Goal: Complete application form: Complete application form

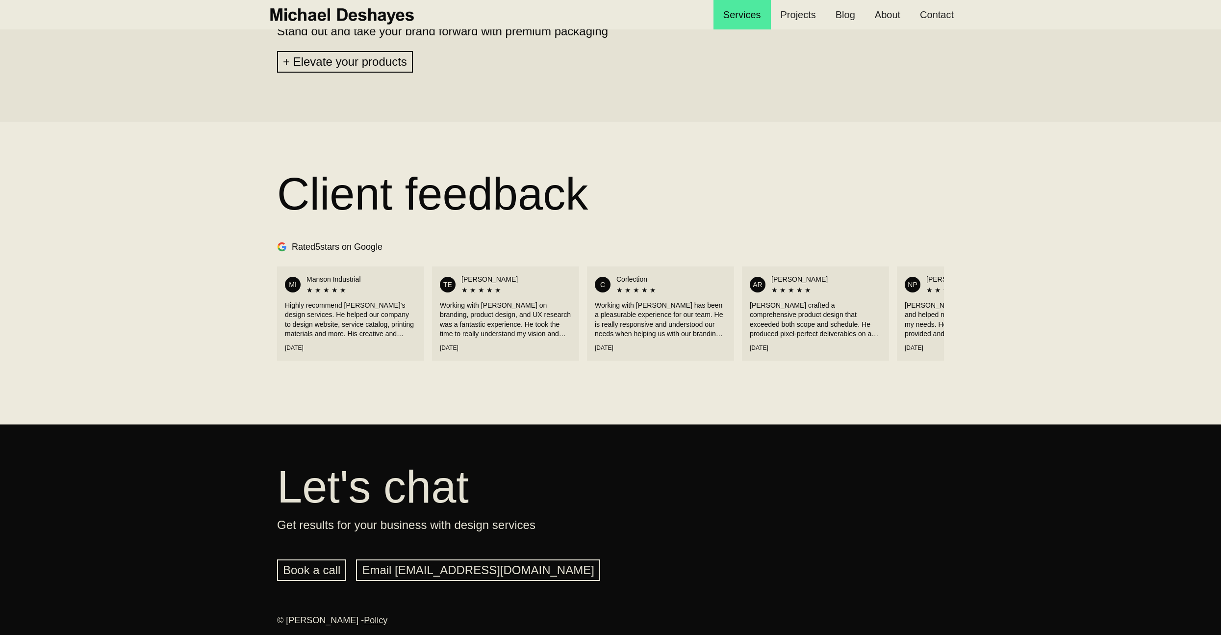
scroll to position [0, 100]
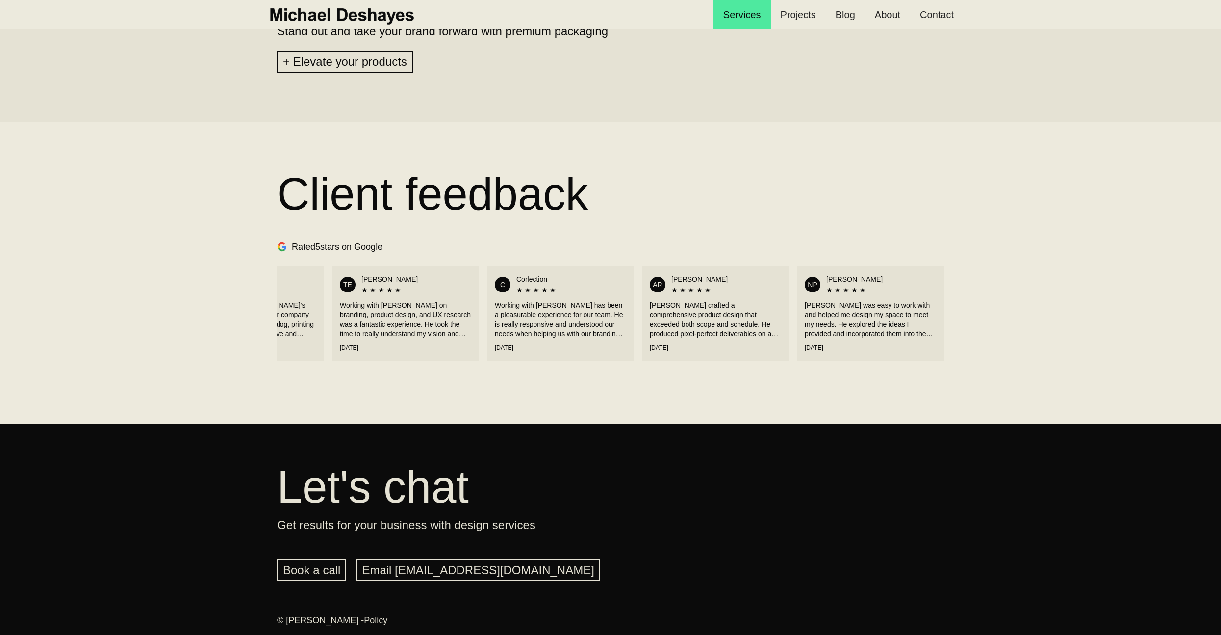
drag, startPoint x: 568, startPoint y: 305, endPoint x: 293, endPoint y: 301, distance: 274.7
click at [292, 302] on div "MI Manson Industrial ★ ★ ★ ★ ★ Highly recommend Michael's design services. He h…" at bounding box center [610, 313] width 667 height 104
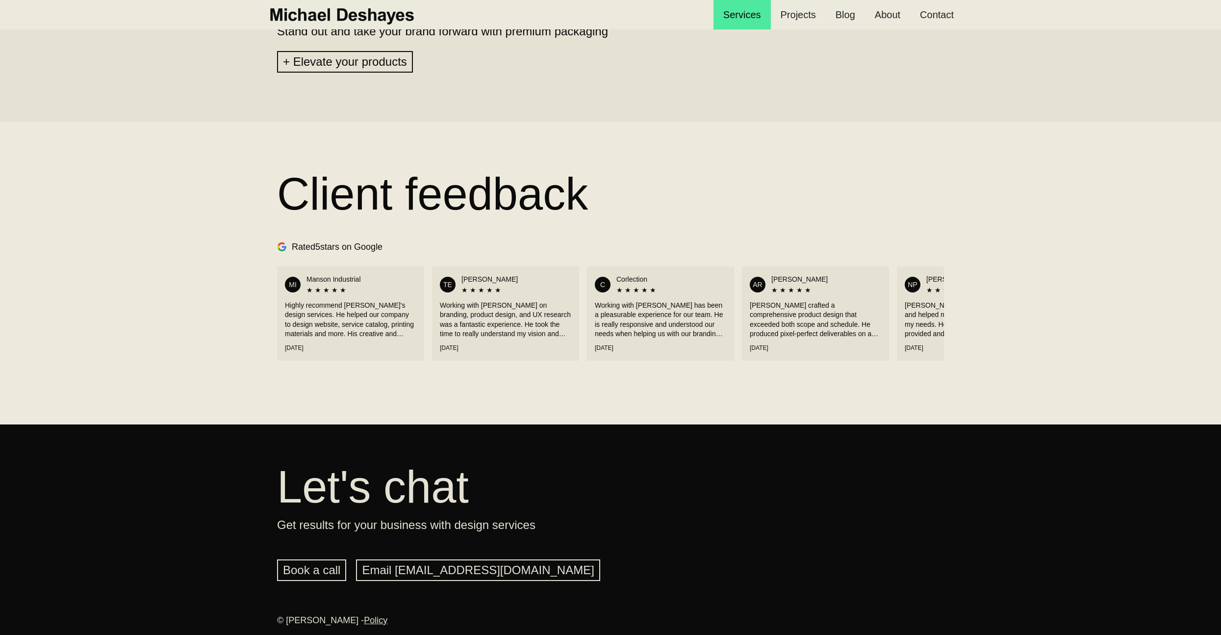
drag, startPoint x: 456, startPoint y: 306, endPoint x: 711, endPoint y: 304, distance: 255.1
click at [644, 307] on div "MI Manson Industrial ★ ★ ★ ★ ★ Highly recommend Michael's design services. He h…" at bounding box center [610, 313] width 667 height 104
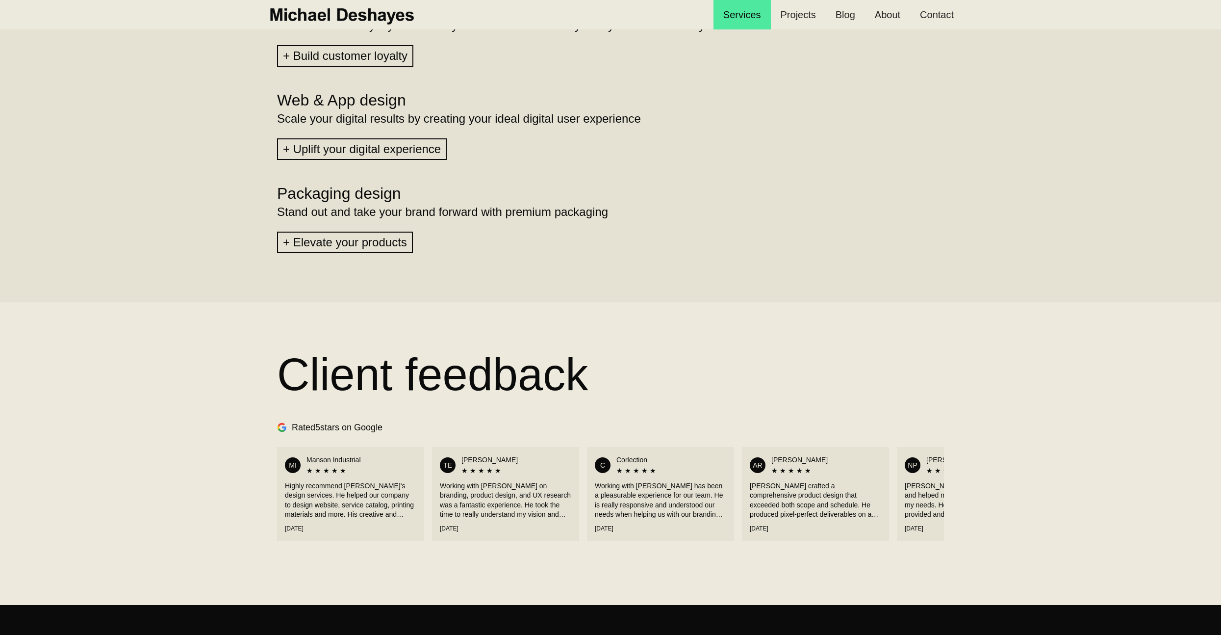
scroll to position [840, 0]
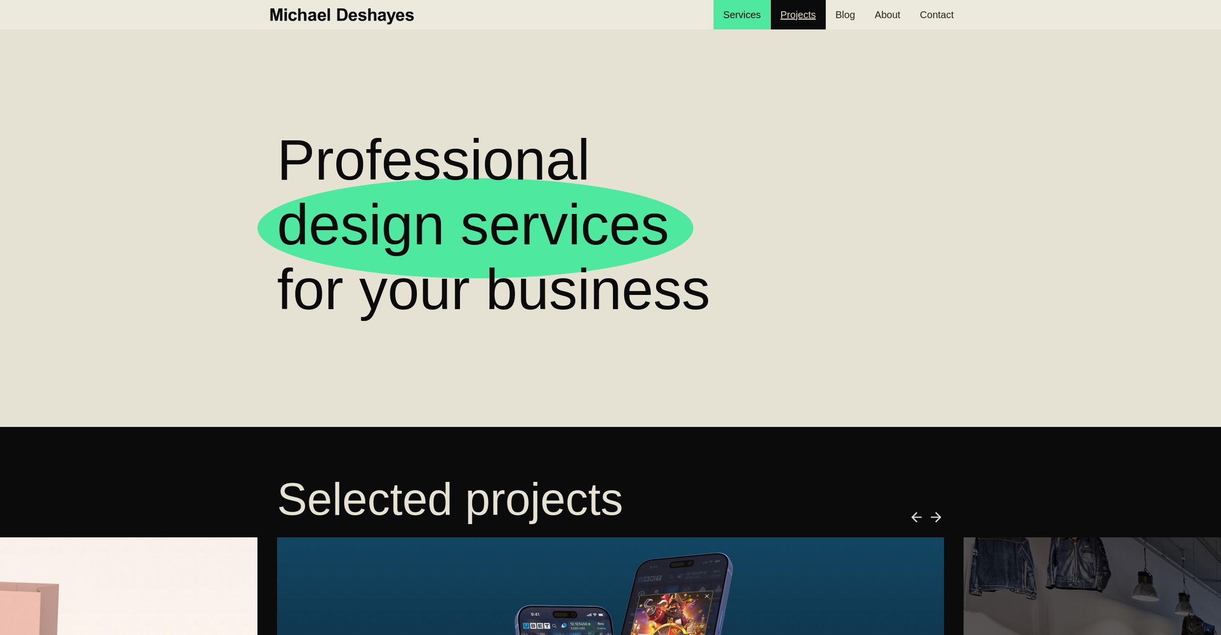
click at [811, 18] on link "Projects" at bounding box center [798, 14] width 55 height 29
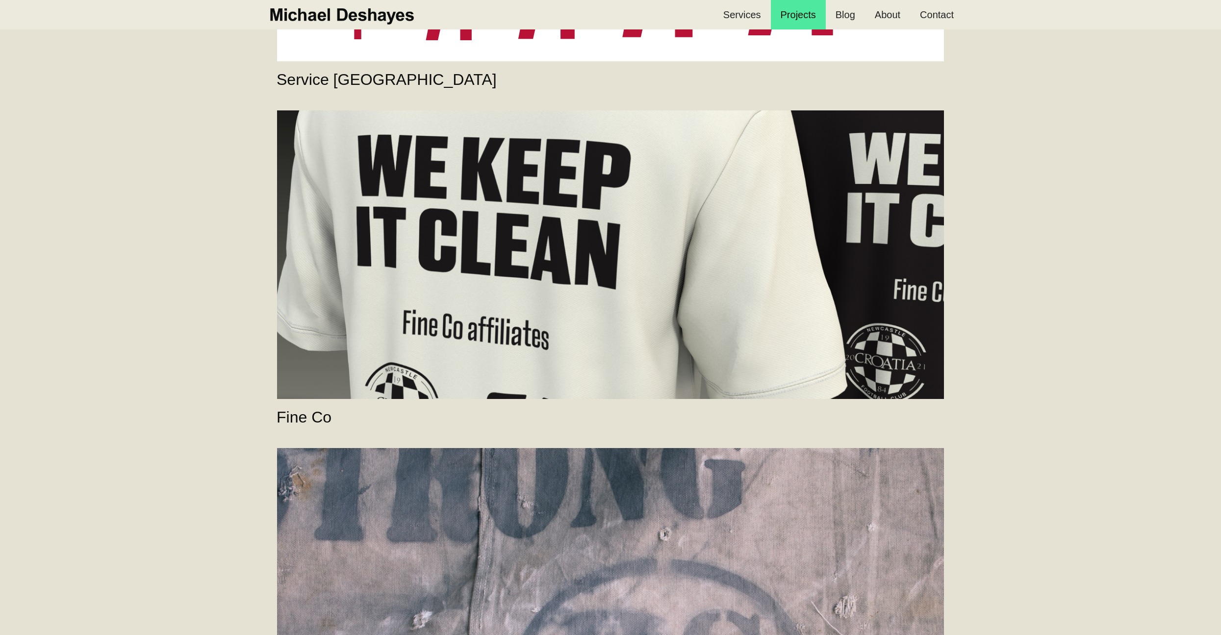
scroll to position [1793, 0]
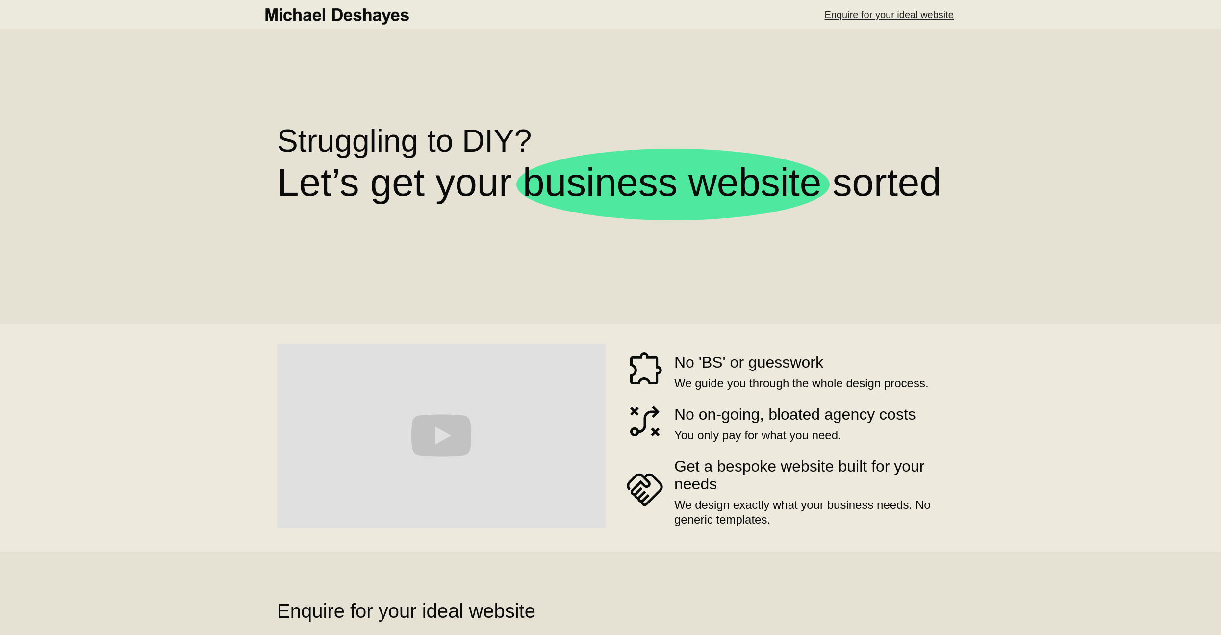
click at [341, 14] on img at bounding box center [336, 15] width 148 height 22
click at [909, 1] on link "Enquire for your ideal website" at bounding box center [889, 14] width 149 height 29
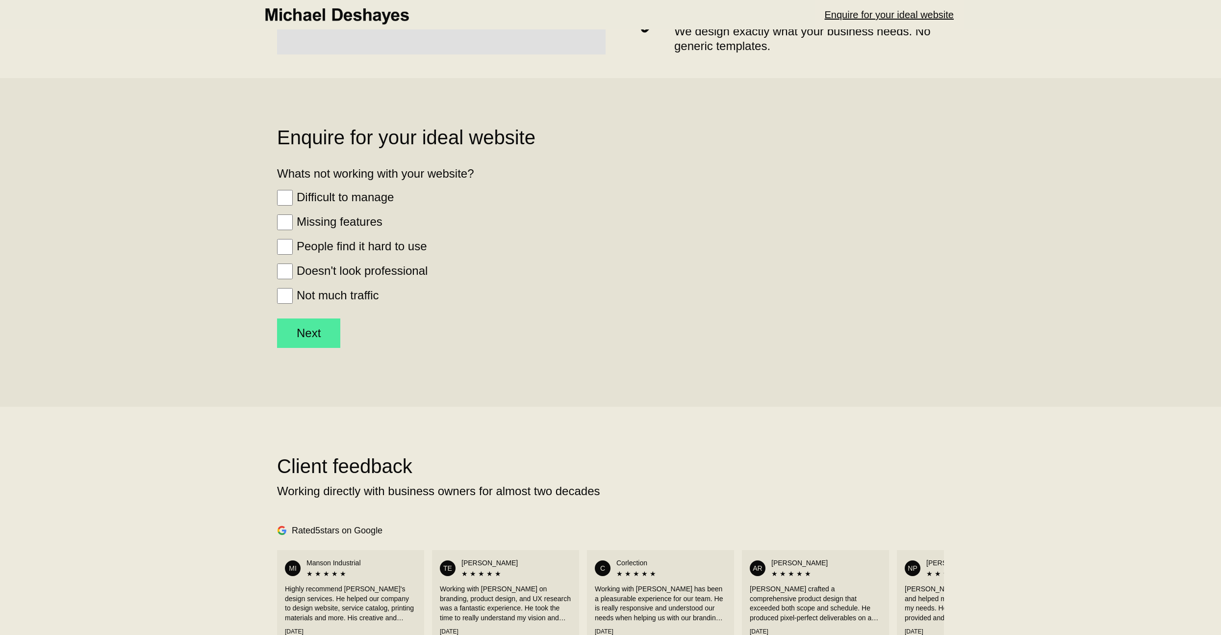
scroll to position [473, 0]
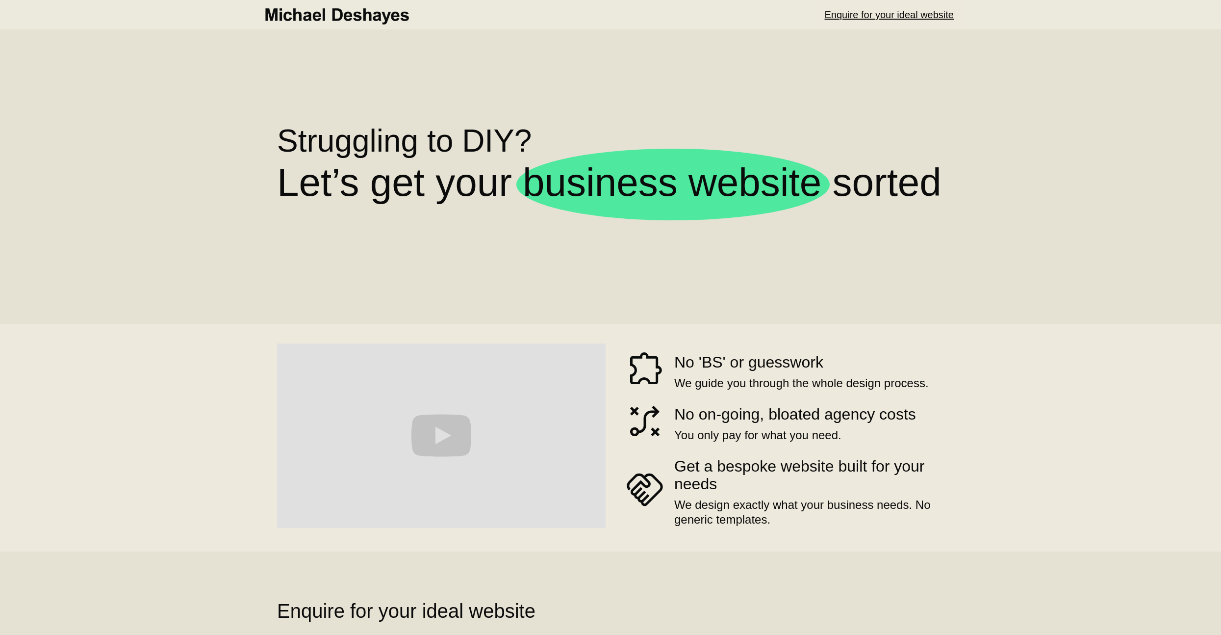
scroll to position [473, 0]
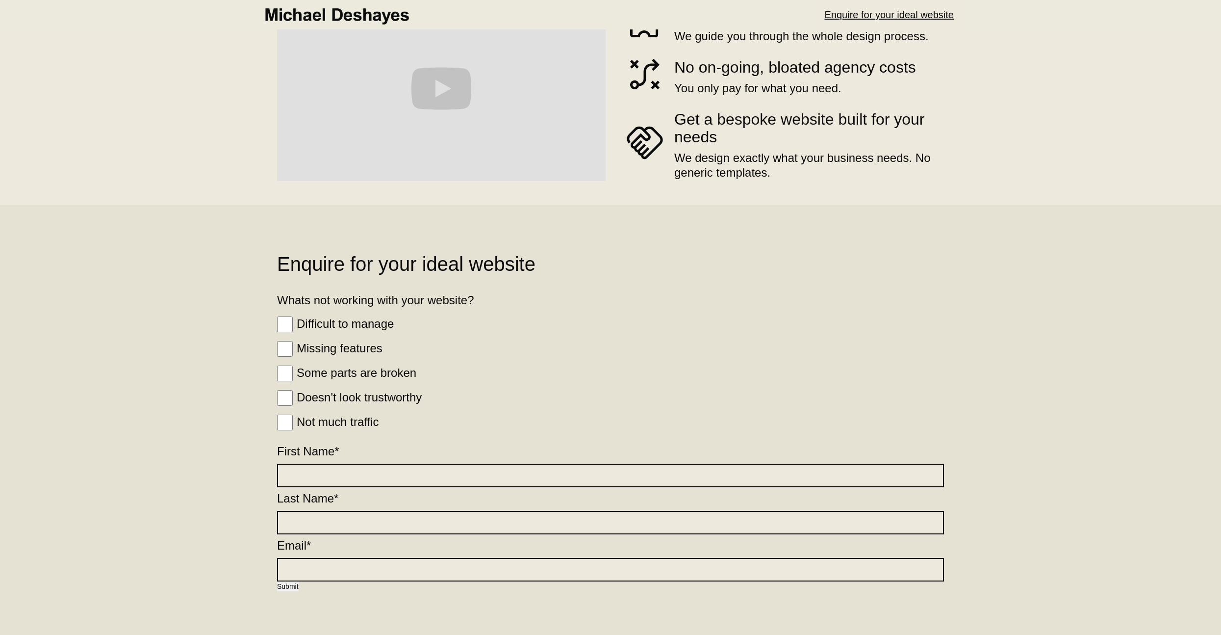
scroll to position [366, 0]
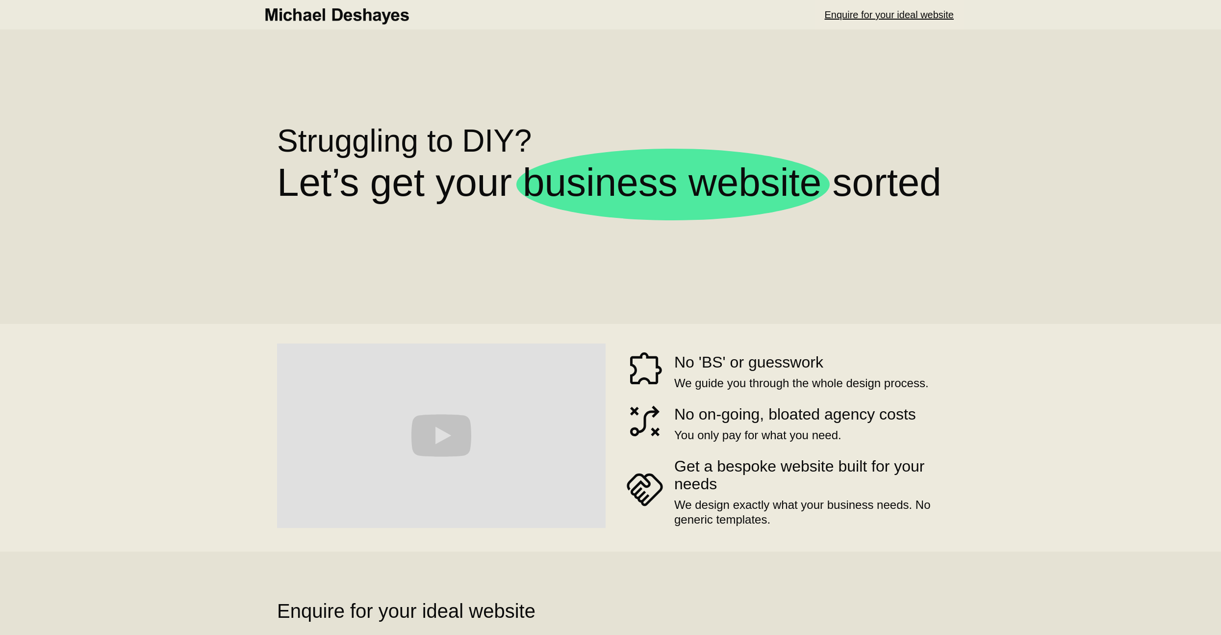
scroll to position [366, 0]
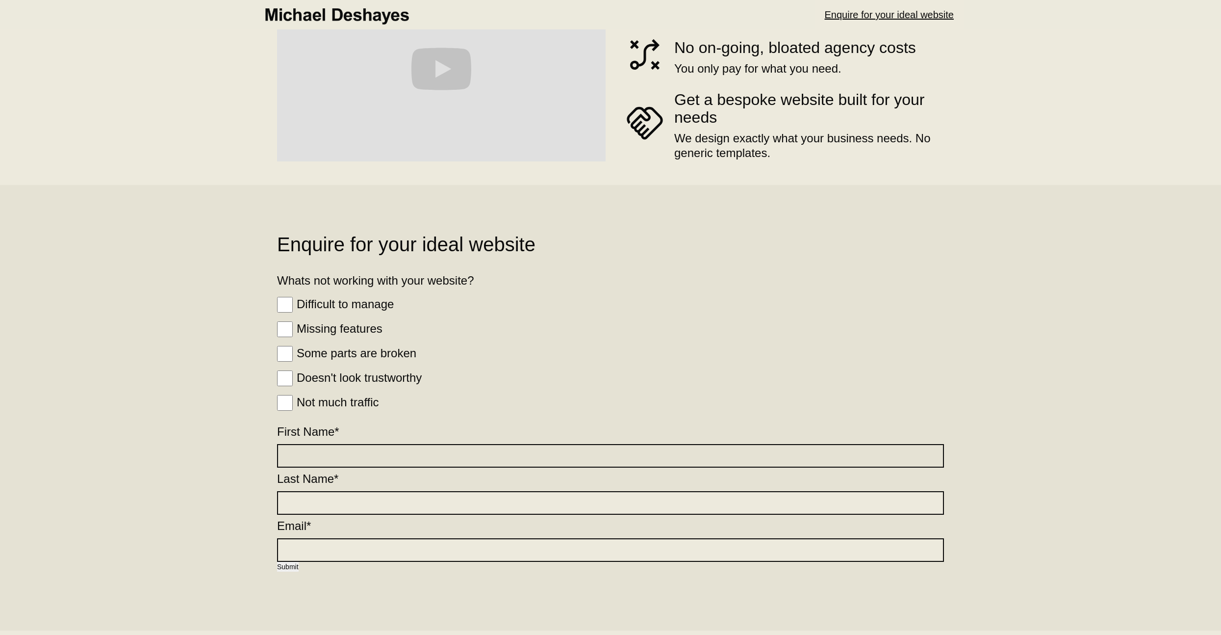
click at [370, 457] on input "First Name *" at bounding box center [610, 456] width 667 height 24
click at [349, 512] on input "Last Name *" at bounding box center [610, 503] width 667 height 24
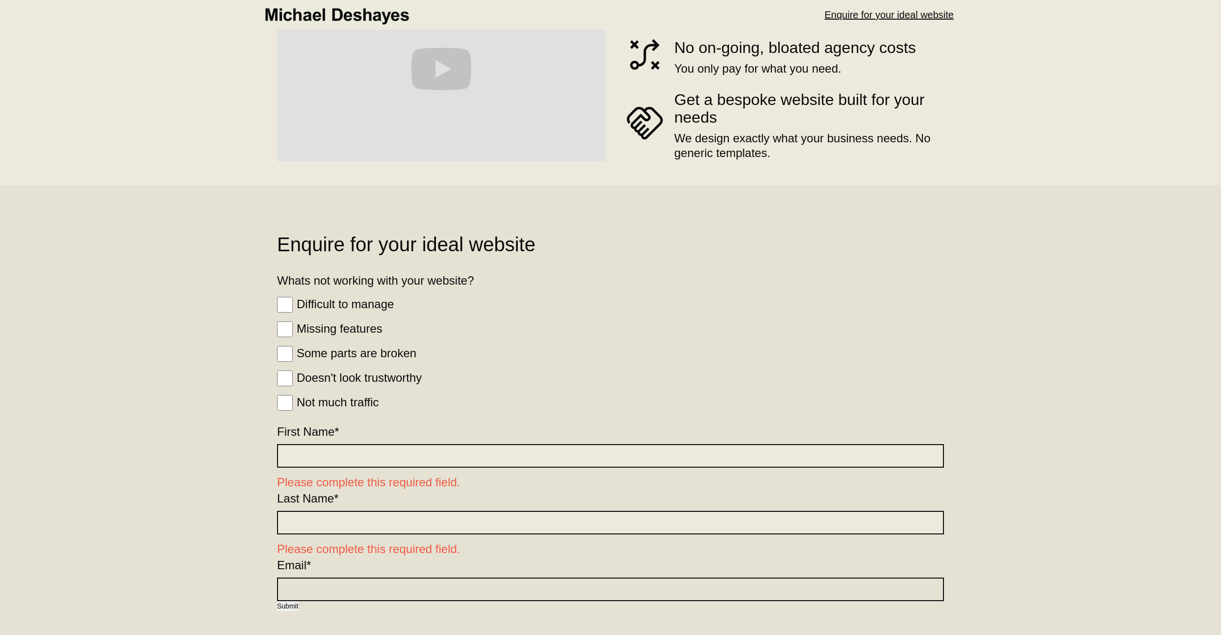
click at [317, 560] on div "Email *" at bounding box center [610, 577] width 667 height 47
click at [297, 595] on input "Email *" at bounding box center [610, 589] width 667 height 24
click at [413, 453] on input "First Name *" at bounding box center [610, 456] width 667 height 24
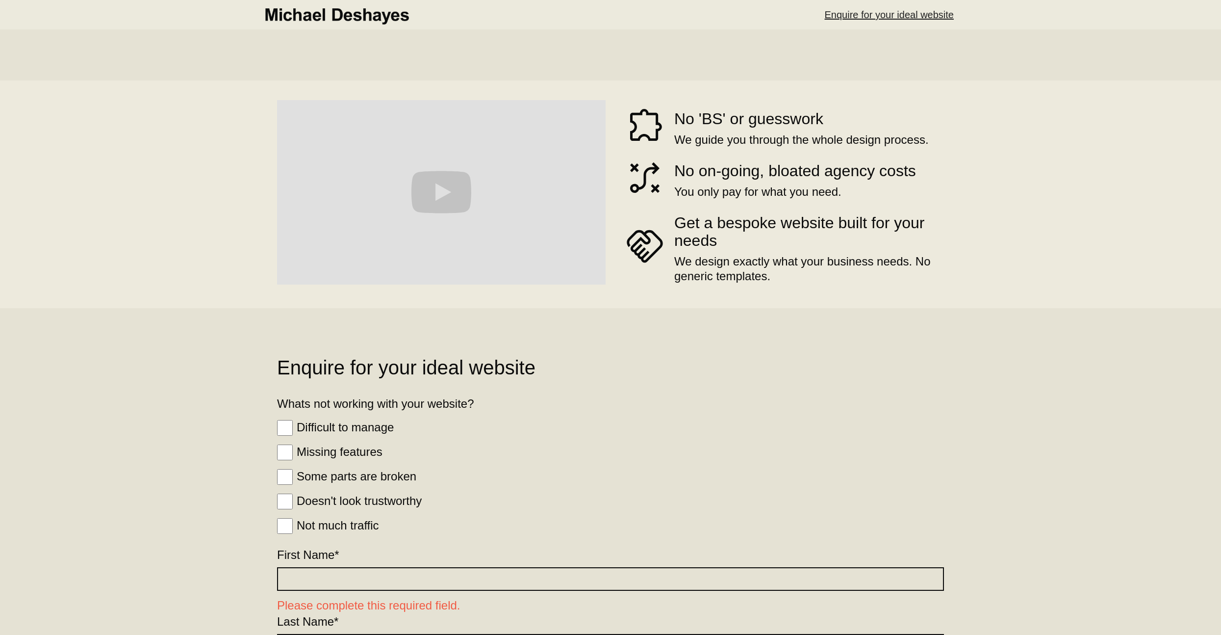
scroll to position [182, 0]
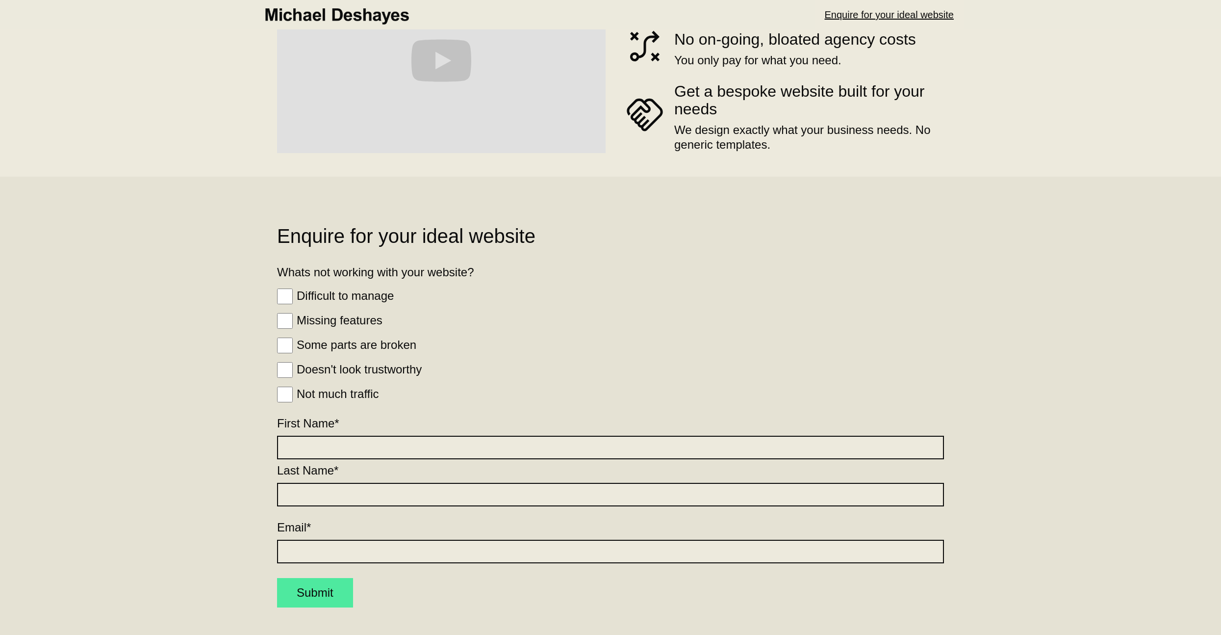
scroll to position [386, 0]
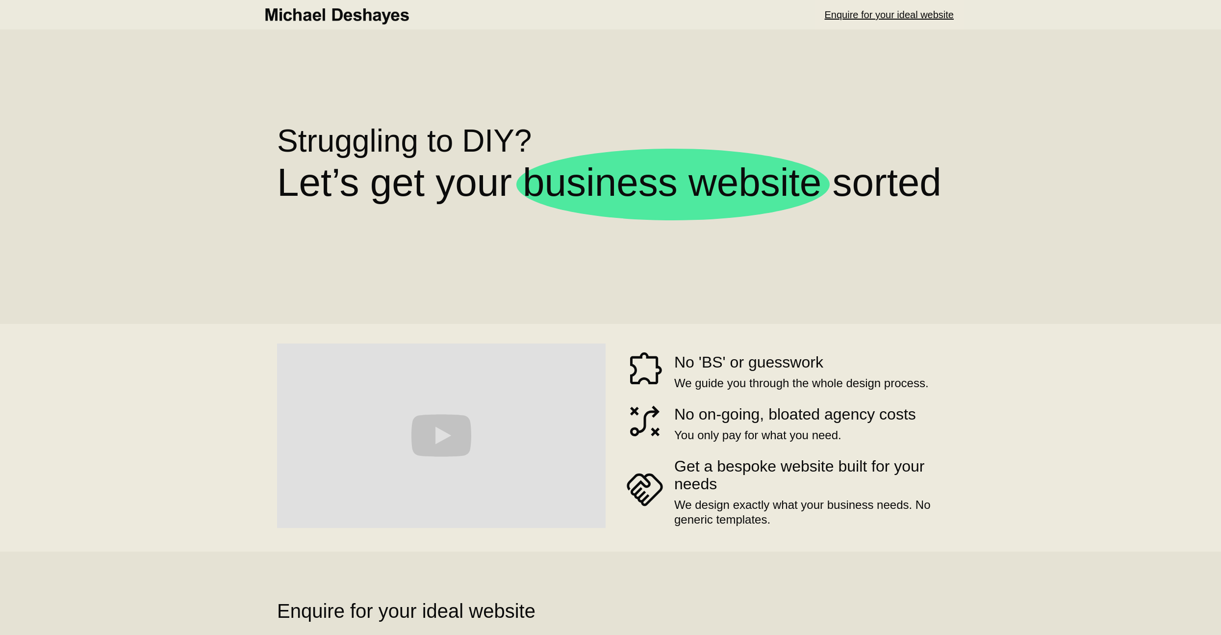
scroll to position [386, 0]
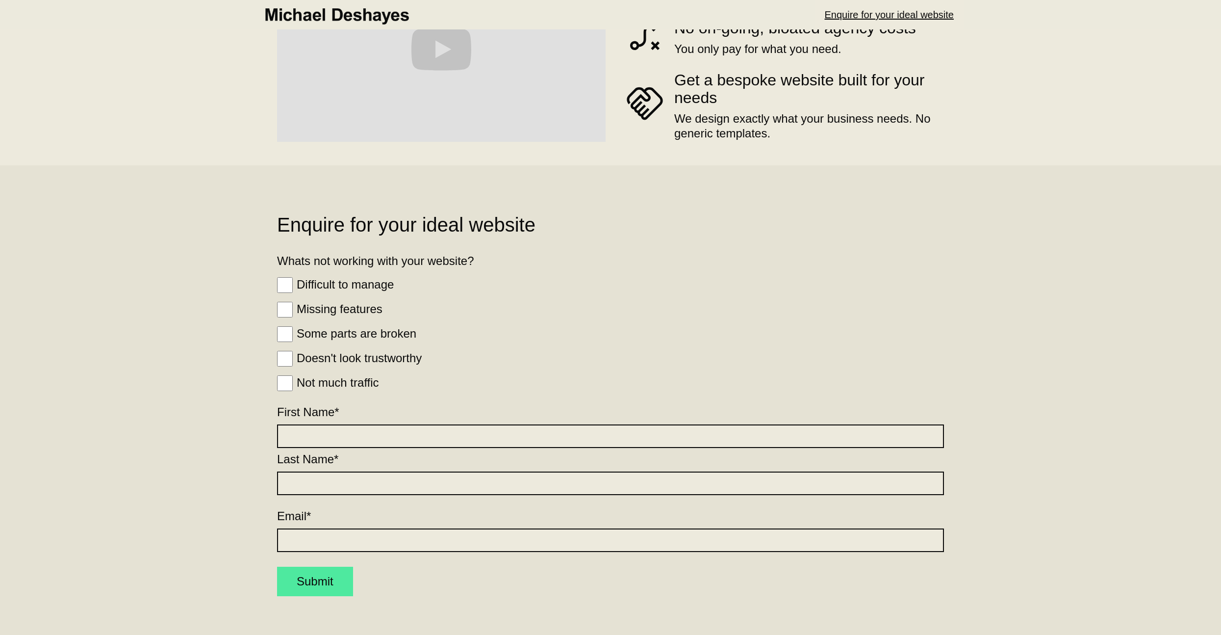
scroll to position [386, 0]
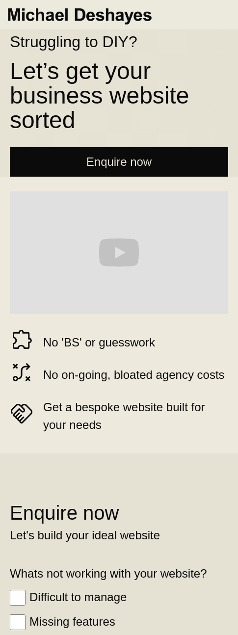
click at [183, 160] on div "Enquire now" at bounding box center [119, 162] width 199 height 10
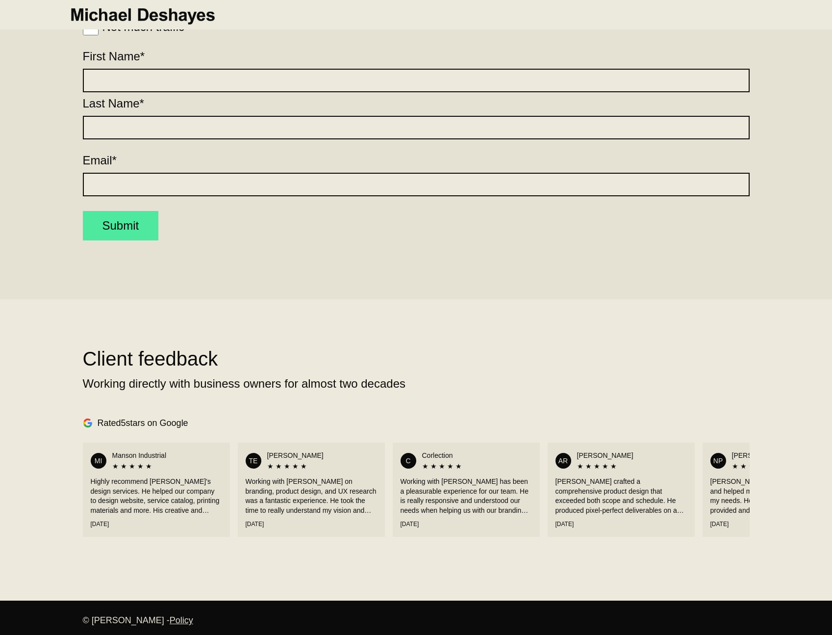
scroll to position [0, 100]
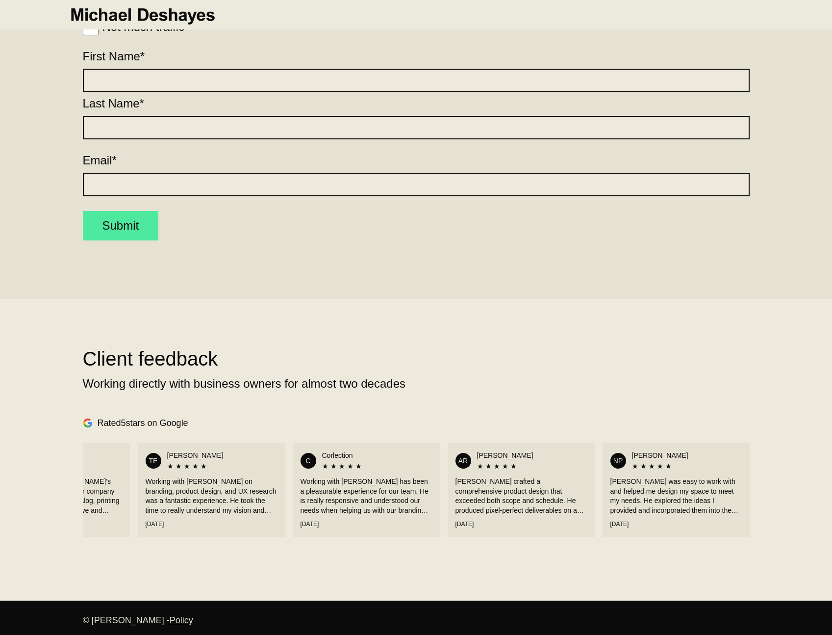
drag, startPoint x: 549, startPoint y: 502, endPoint x: 457, endPoint y: 496, distance: 92.9
click at [394, 499] on div "MI Manson Industrial ★ ★ ★ ★ ★ Highly recommend Michael's design services. He h…" at bounding box center [416, 490] width 667 height 104
drag, startPoint x: 579, startPoint y: 488, endPoint x: 239, endPoint y: 485, distance: 340.0
click at [250, 483] on div "MI Manson Industrial ★ ★ ★ ★ ★ Highly recommend Michael's design services. He h…" at bounding box center [416, 490] width 667 height 104
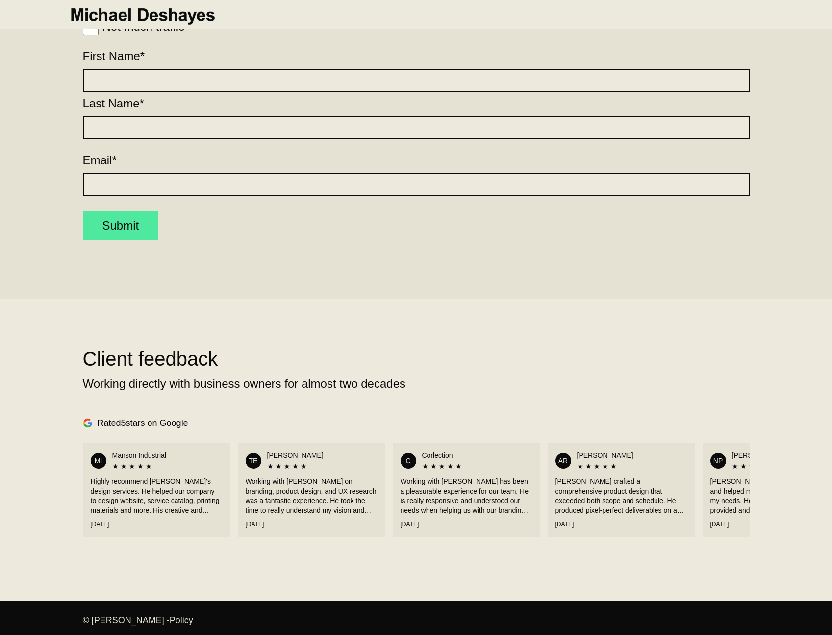
drag, startPoint x: 355, startPoint y: 489, endPoint x: 752, endPoint y: 430, distance: 401.7
click at [735, 439] on div "MI Manson Industrial ★ ★ ★ ★ ★ Highly recommend Michael's design services. He h…" at bounding box center [416, 490] width 667 height 104
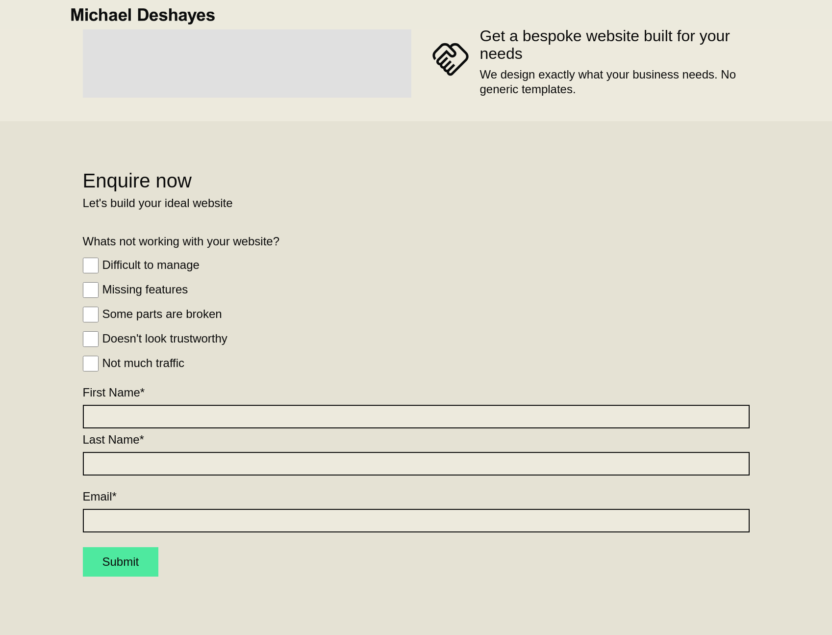
scroll to position [619, 0]
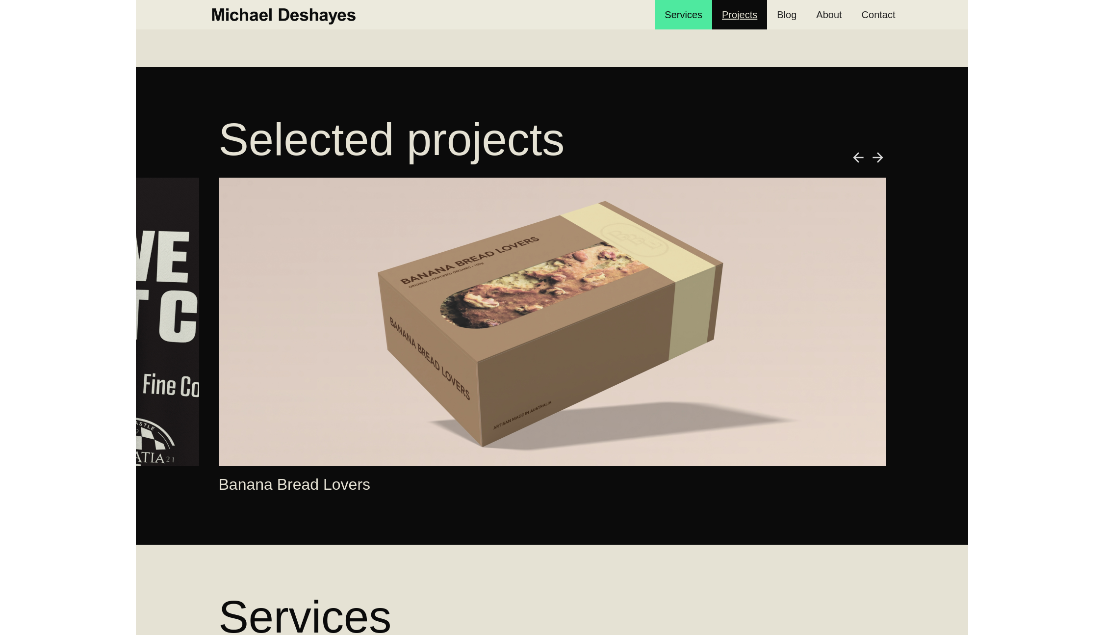
scroll to position [390, 0]
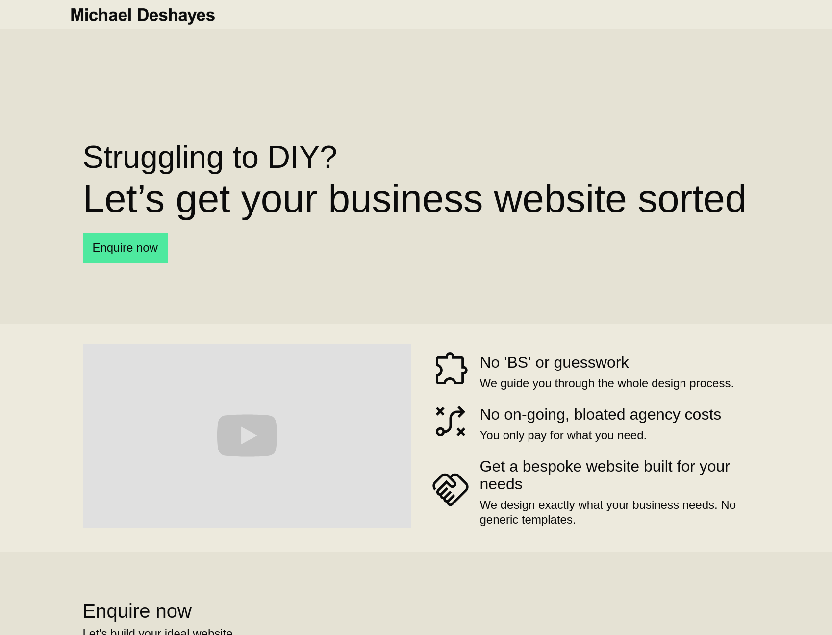
scroll to position [620, 0]
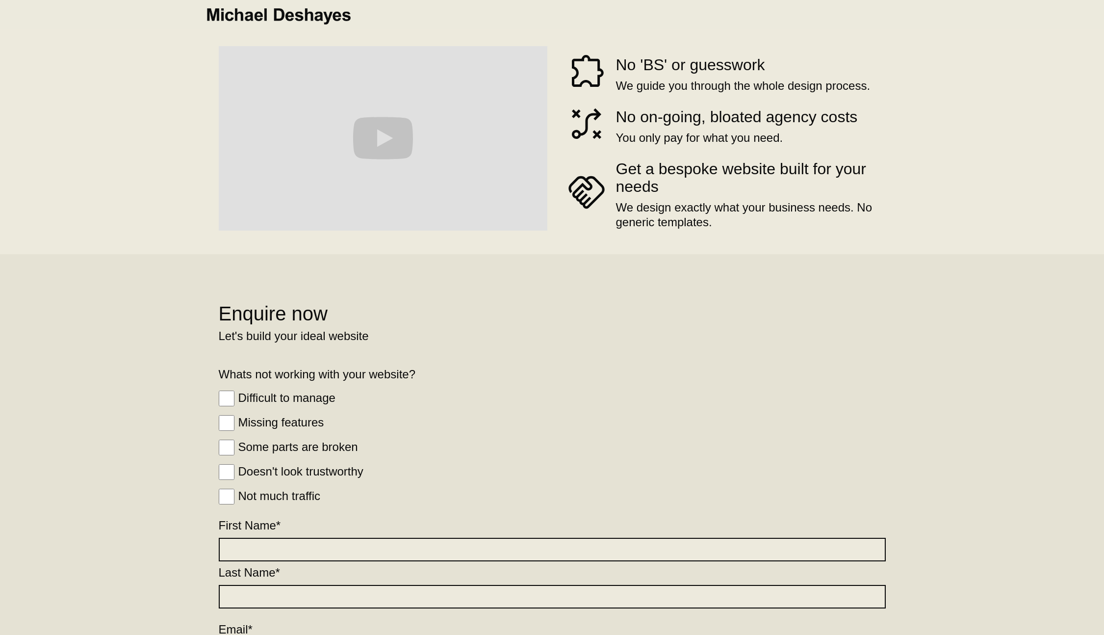
scroll to position [247, 0]
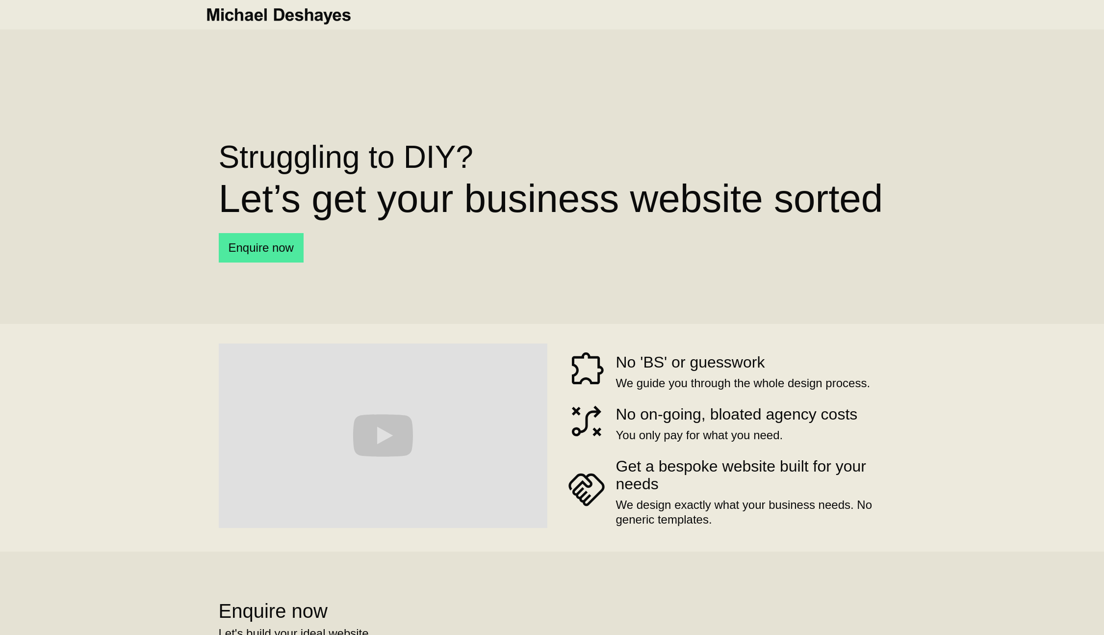
scroll to position [365, 0]
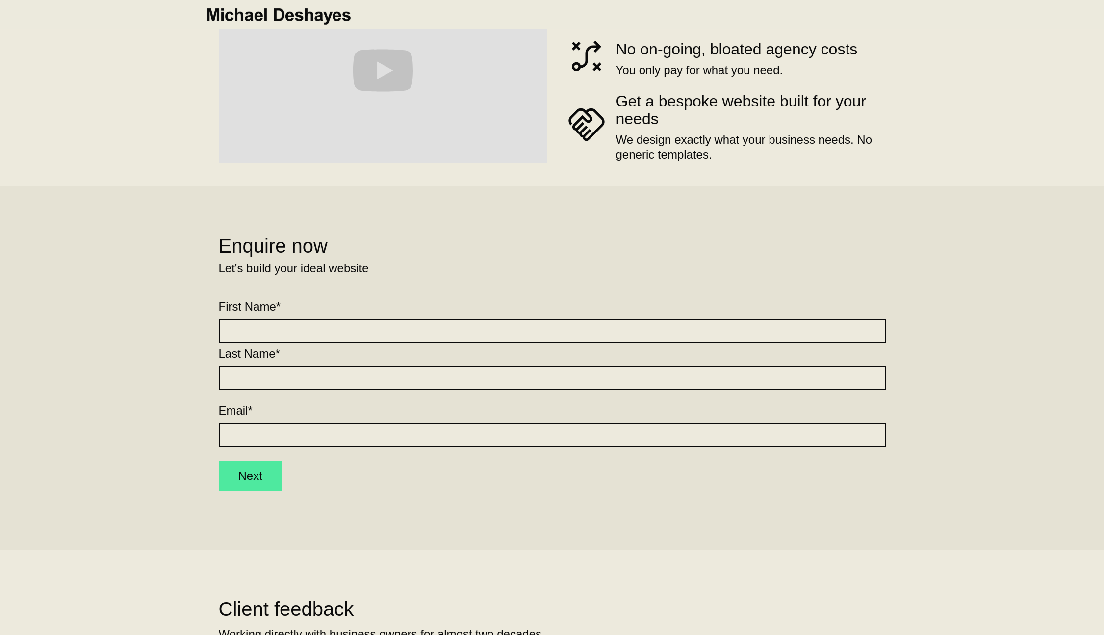
click at [258, 312] on span "First Name" at bounding box center [247, 306] width 57 height 13
click at [258, 319] on input "First Name *" at bounding box center [552, 331] width 667 height 24
click at [260, 331] on input "First Name *" at bounding box center [552, 331] width 667 height 24
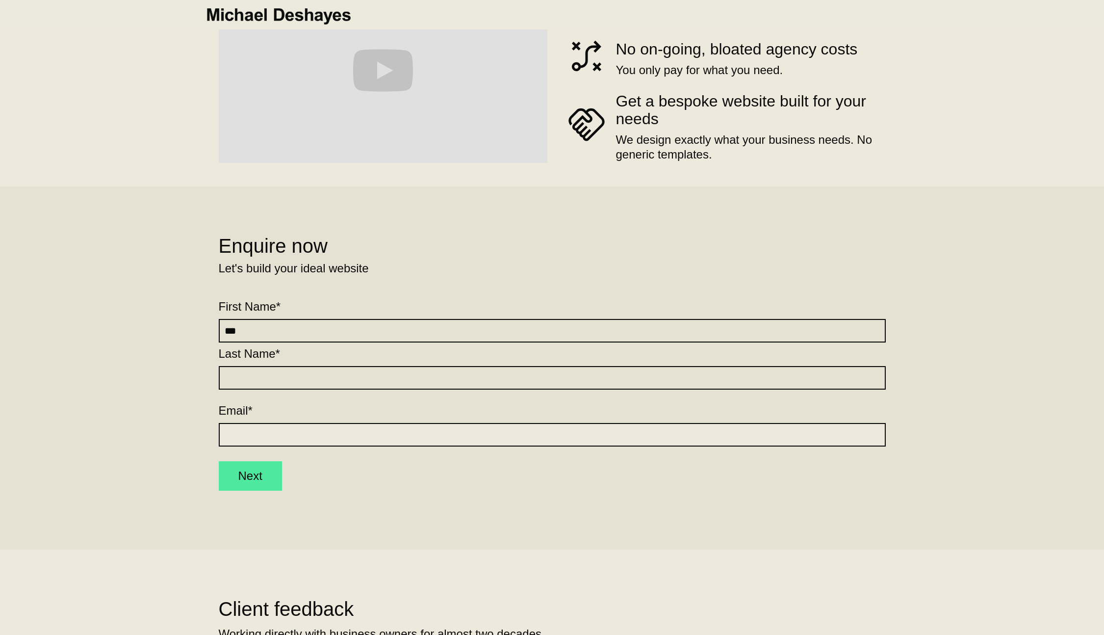
type input "***"
click at [277, 370] on input "Last Name *" at bounding box center [552, 378] width 667 height 24
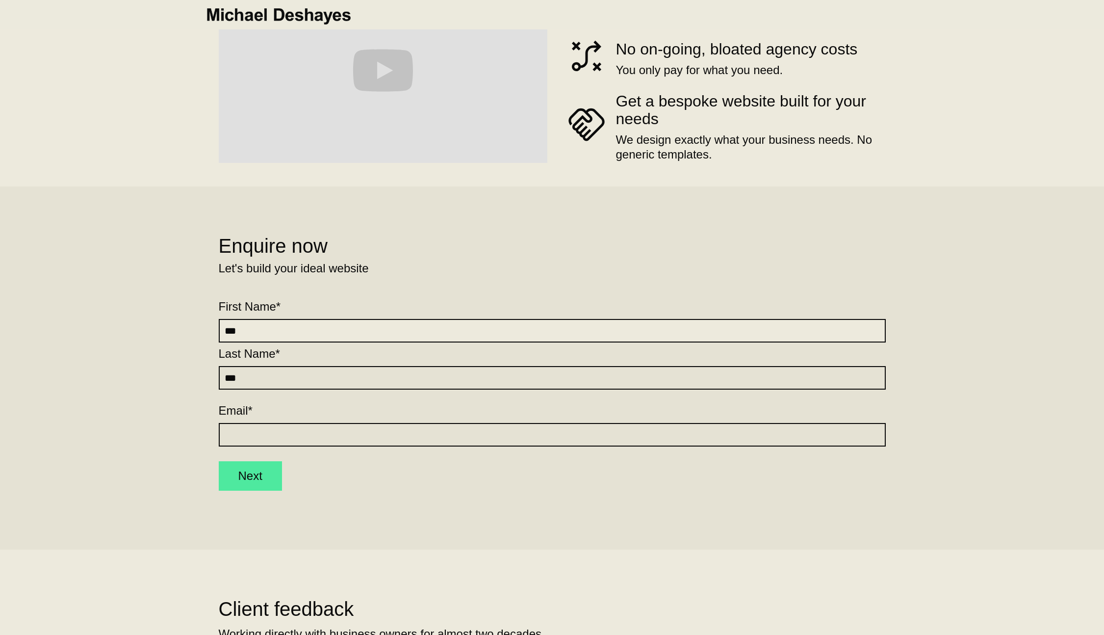
type input "***"
click at [285, 440] on input "Email *" at bounding box center [552, 435] width 667 height 24
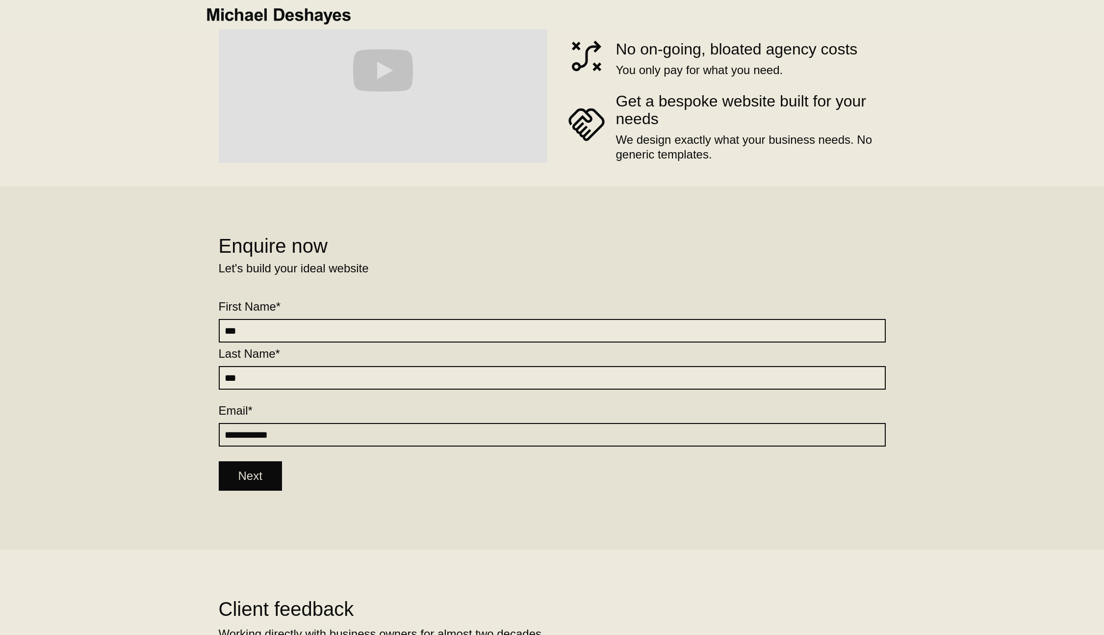
type input "**********"
click at [258, 484] on button "Next" at bounding box center [250, 475] width 63 height 29
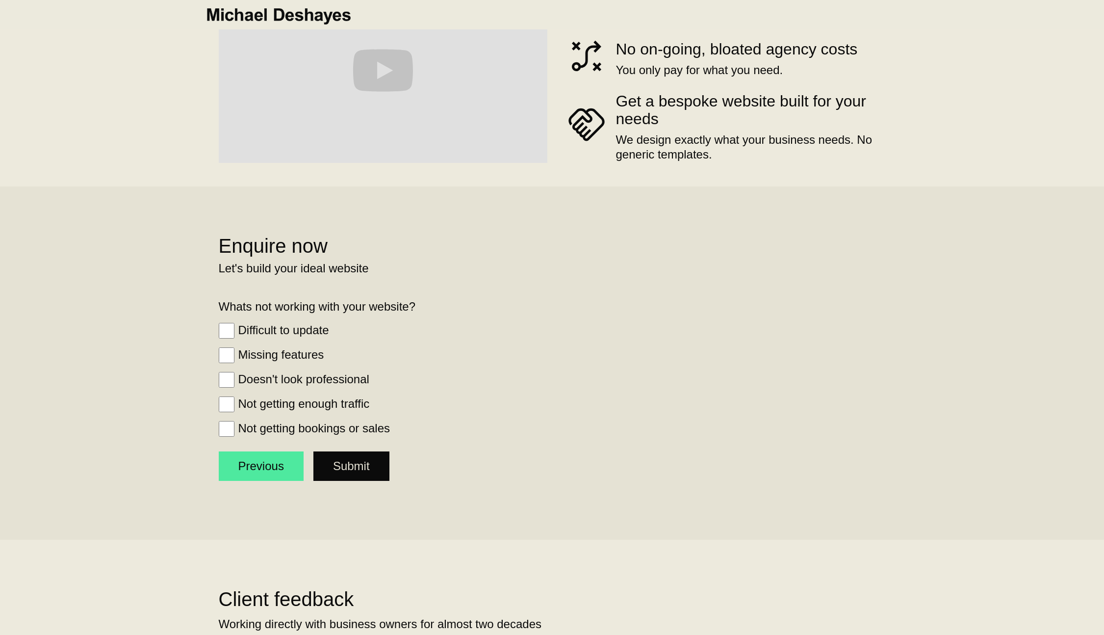
click at [350, 459] on button "Submit" at bounding box center [351, 465] width 76 height 29
